Goal: Information Seeking & Learning: Check status

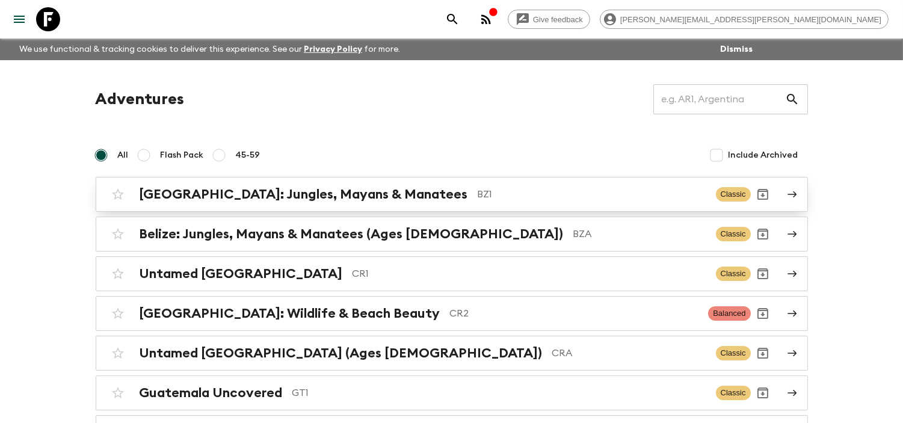
click at [302, 189] on h2 "[GEOGRAPHIC_DATA]: Jungles, Mayans & Manatees" at bounding box center [304, 194] width 328 height 16
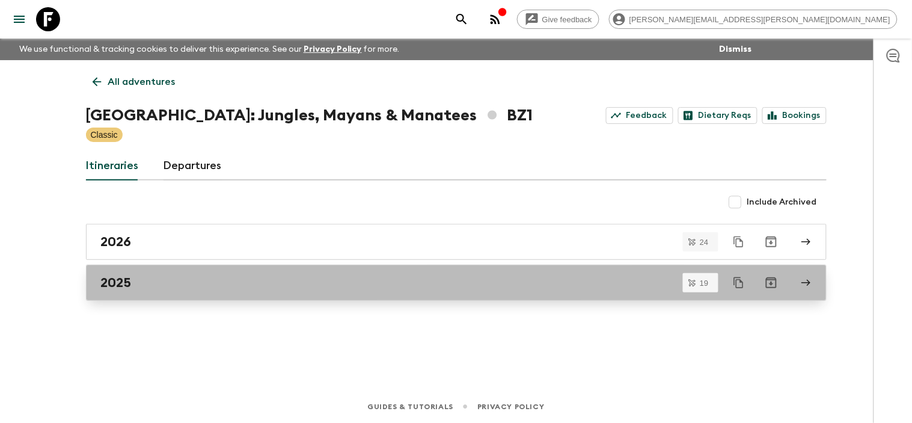
click at [161, 275] on div "2025" at bounding box center [445, 283] width 688 height 16
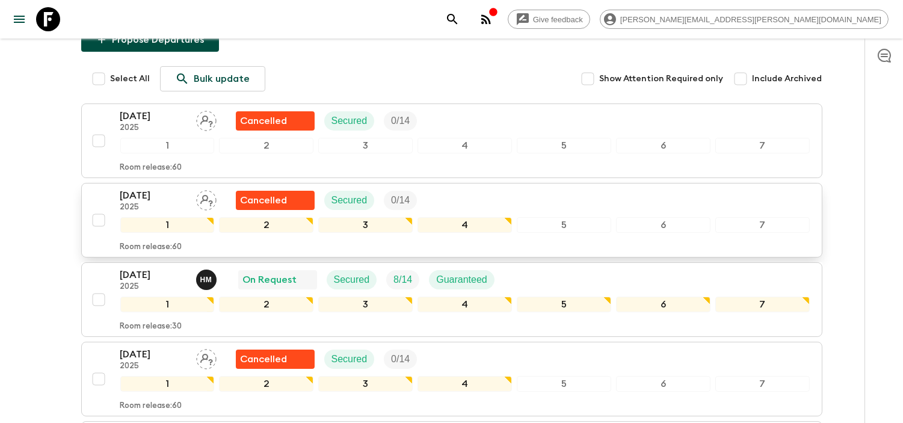
scroll to position [200, 0]
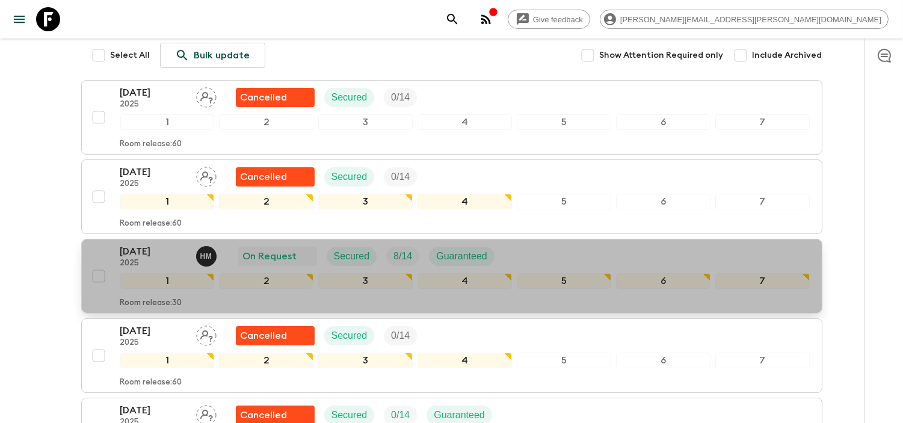
click at [165, 244] on p "[DATE]" at bounding box center [153, 251] width 66 height 14
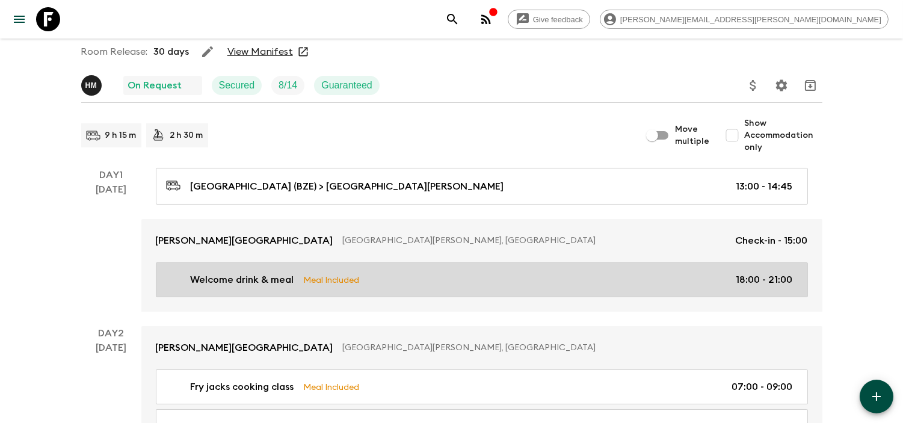
scroll to position [67, 0]
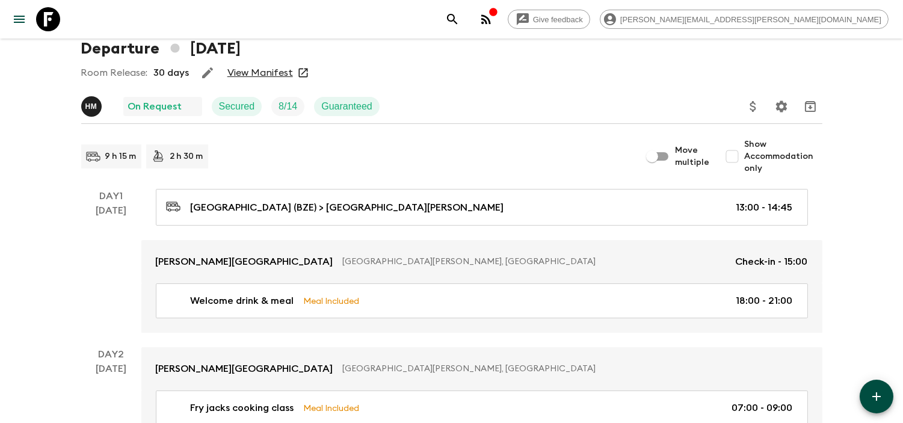
click at [283, 73] on link "View Manifest" at bounding box center [260, 73] width 66 height 12
